Goal: Check status: Check status

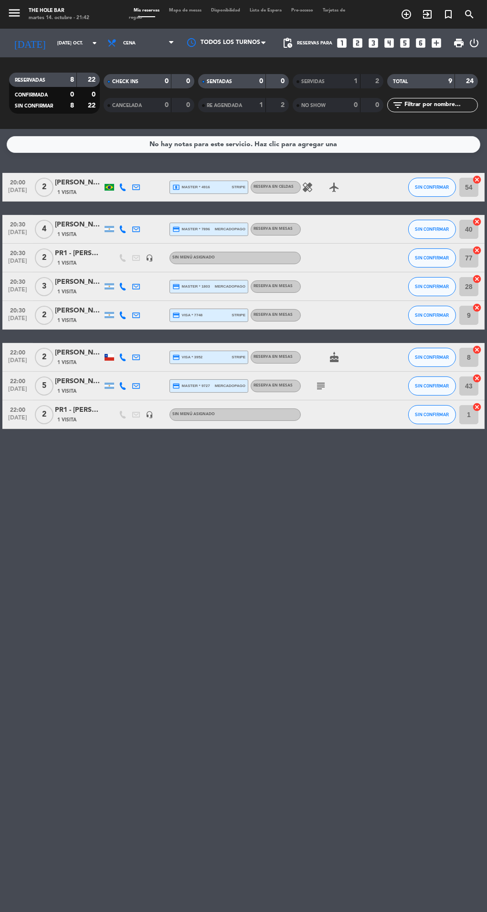
click at [53, 43] on input "[DATE] oct." at bounding box center [84, 43] width 63 height 15
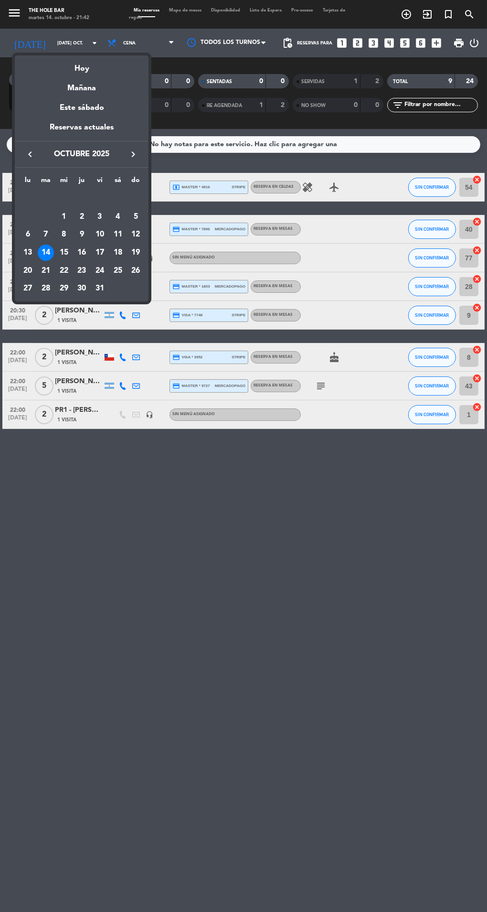
click at [74, 86] on div "Mañana" at bounding box center [82, 85] width 134 height 20
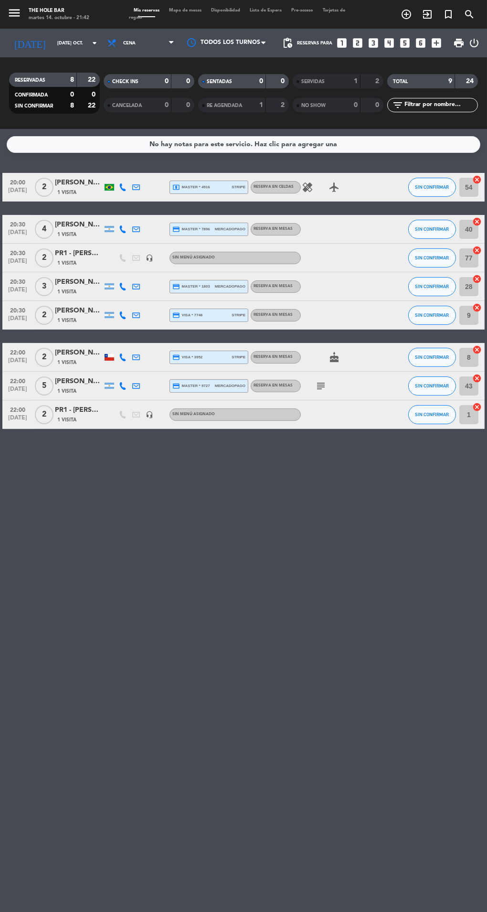
type input "mié. [DATE]"
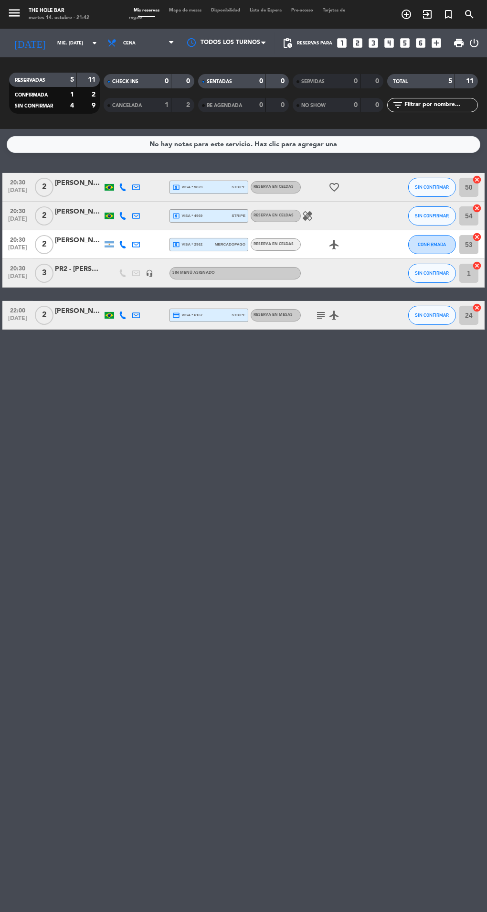
click at [131, 106] on span "CANCELADA" at bounding box center [127, 105] width 30 height 5
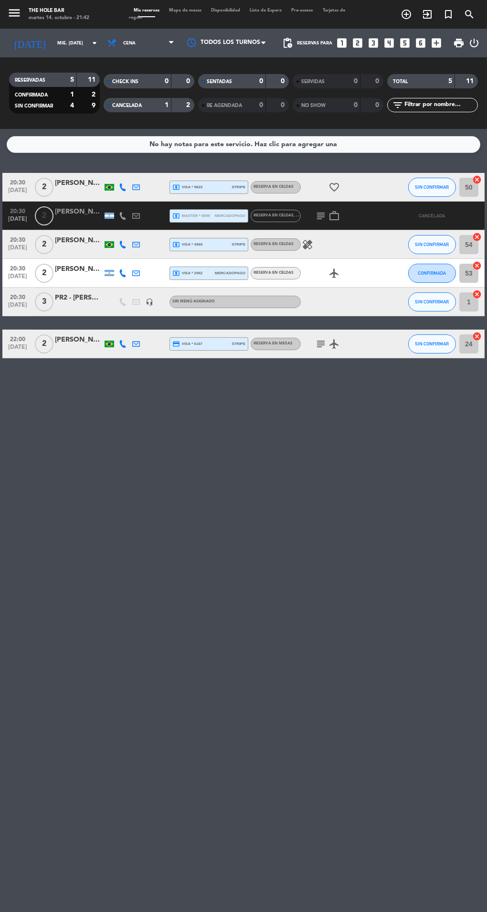
click at [72, 217] on div "[PERSON_NAME]" at bounding box center [79, 211] width 48 height 11
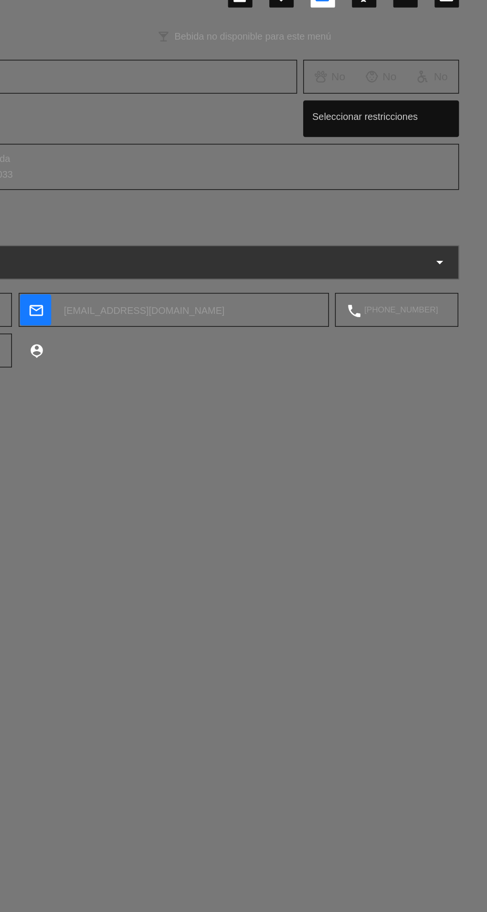
click at [421, 349] on textarea at bounding box center [428, 349] width 61 height 24
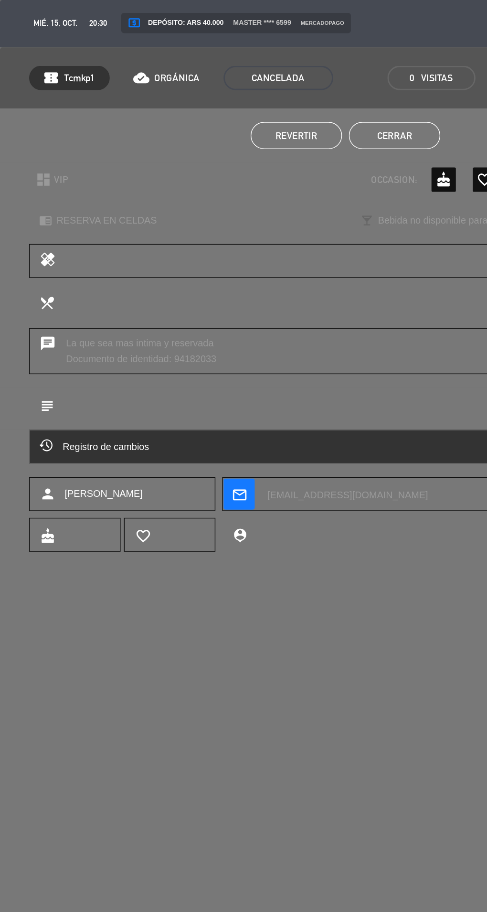
click at [214, 342] on textarea at bounding box center [277, 349] width 182 height 24
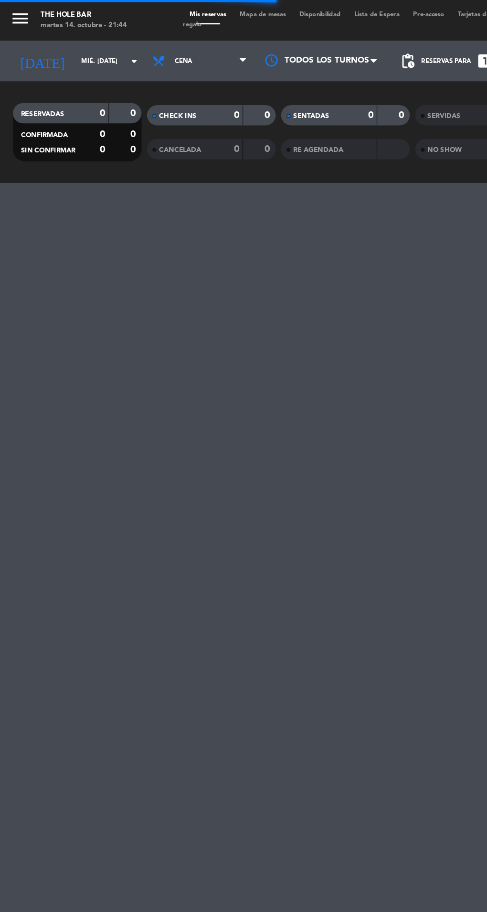
click at [53, 46] on input "mié. [DATE]" at bounding box center [84, 43] width 63 height 15
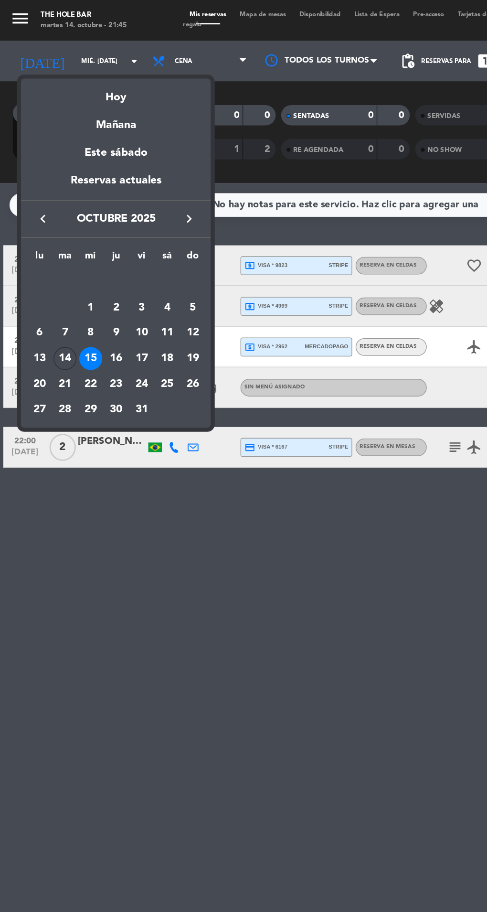
click at [72, 71] on div "Hoy" at bounding box center [82, 65] width 134 height 20
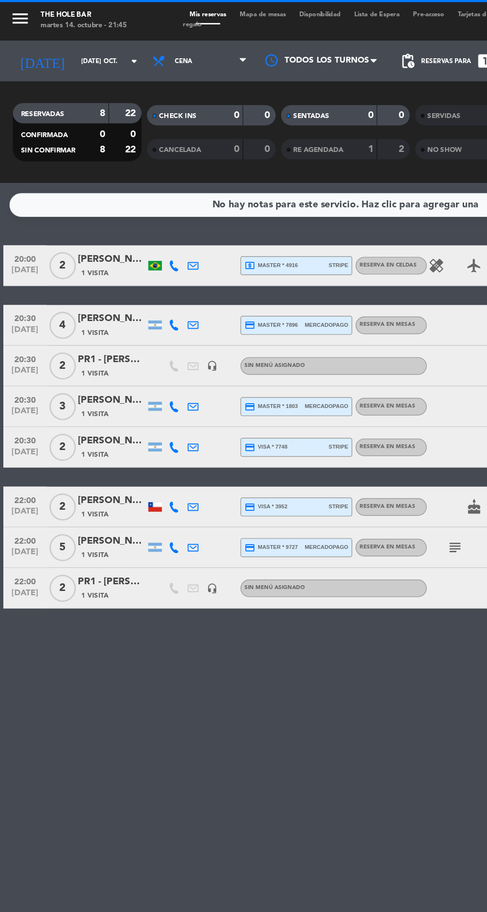
click at [53, 36] on input "[DATE] oct." at bounding box center [84, 43] width 63 height 15
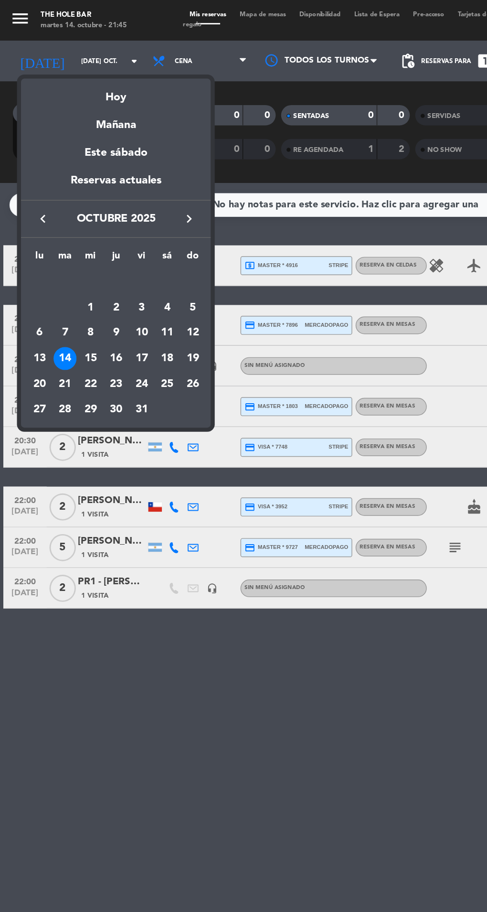
click at [103, 269] on div "24" at bounding box center [100, 271] width 16 height 16
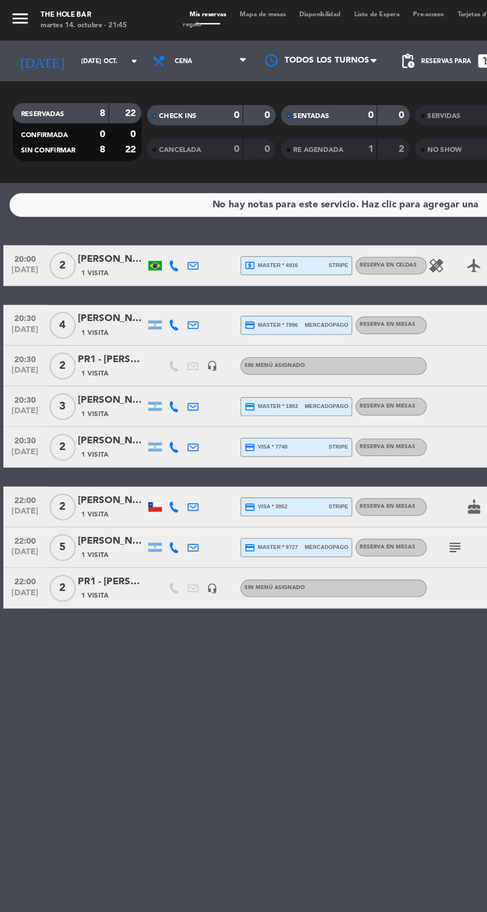
type input "vie. 24 oct."
